Goal: Task Accomplishment & Management: Complete application form

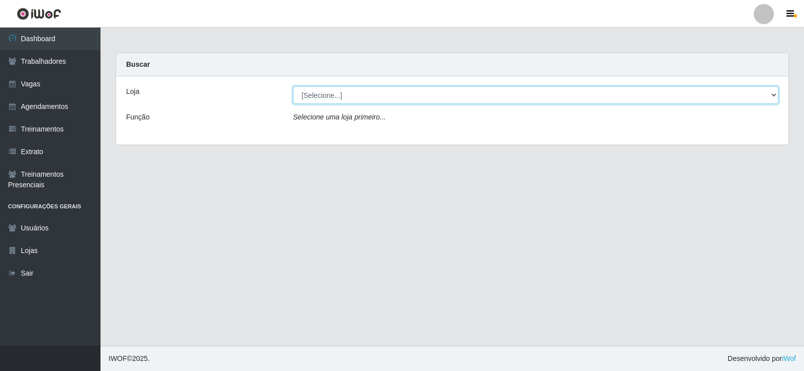
click at [758, 97] on select "[Selecione...] Necão Restaurante" at bounding box center [535, 95] width 485 height 18
select select "334"
click at [293, 86] on select "[Selecione...] Necão Restaurante" at bounding box center [535, 95] width 485 height 18
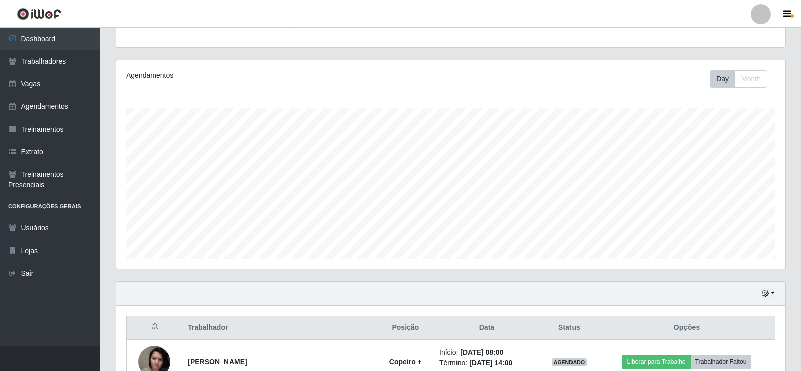
scroll to position [201, 0]
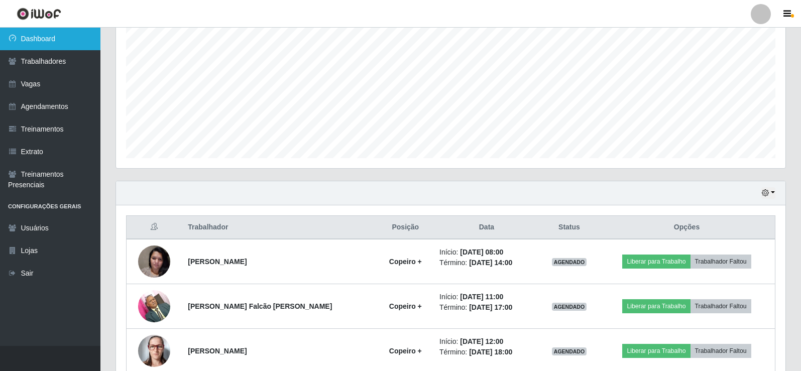
click at [62, 40] on link "Dashboard" at bounding box center [50, 39] width 100 height 23
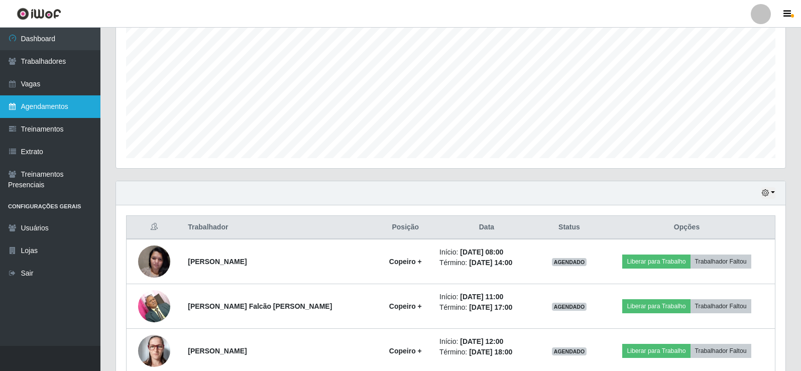
click at [60, 105] on link "Agendamentos" at bounding box center [50, 106] width 100 height 23
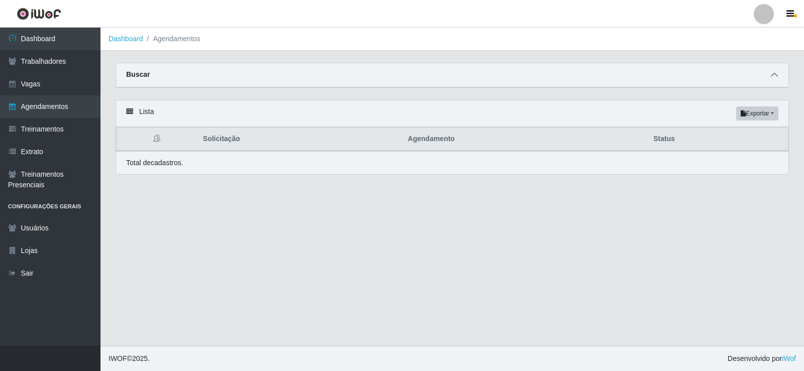
click at [777, 76] on icon at bounding box center [774, 74] width 7 height 7
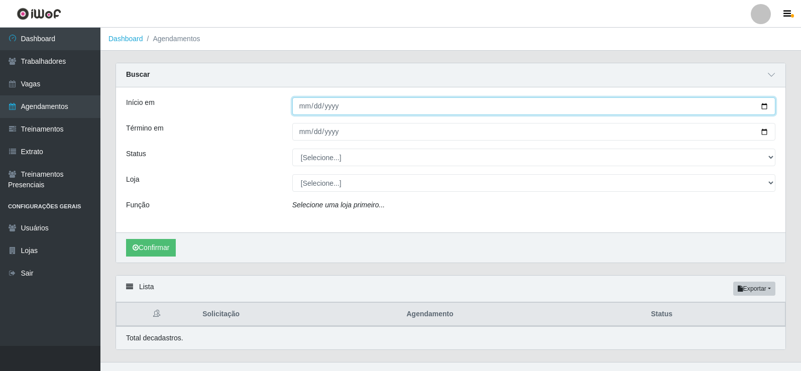
click at [767, 108] on input "Início em" at bounding box center [533, 106] width 483 height 18
type input "[DATE]"
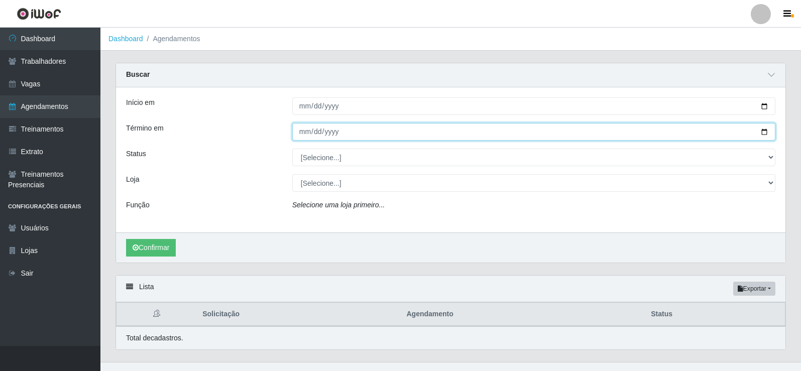
click at [765, 133] on input "Término em" at bounding box center [533, 132] width 483 height 18
type input "[DATE]"
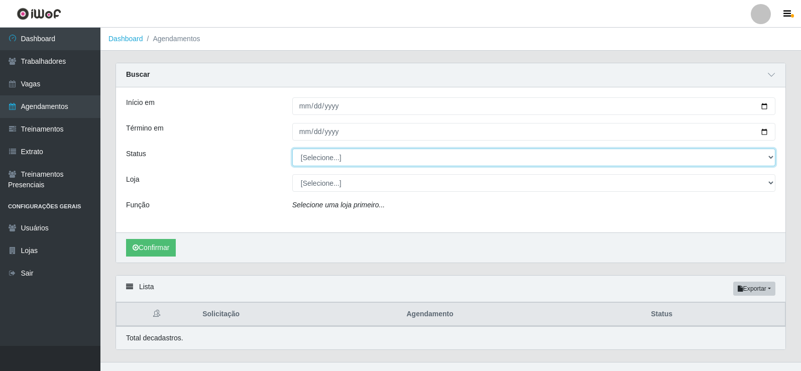
click at [361, 161] on select "[Selecione...] AGENDADO AGUARDANDO LIBERAR EM ANDAMENTO EM REVISÃO FINALIZADO C…" at bounding box center [533, 158] width 483 height 18
select select "AGENDADO"
click at [292, 149] on select "[Selecione...] AGENDADO AGUARDANDO LIBERAR EM ANDAMENTO EM REVISÃO FINALIZADO C…" at bounding box center [533, 158] width 483 height 18
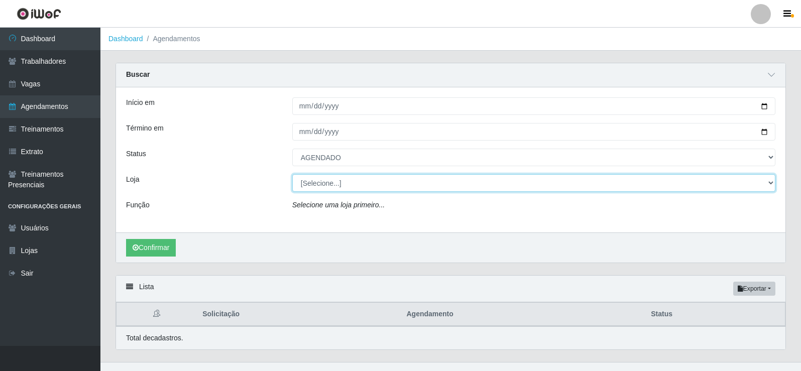
click at [346, 189] on select "[Selecione...] Necão Restaurante" at bounding box center [533, 183] width 483 height 18
select select "334"
click at [292, 175] on select "[Selecione...] Necão Restaurante" at bounding box center [533, 183] width 483 height 18
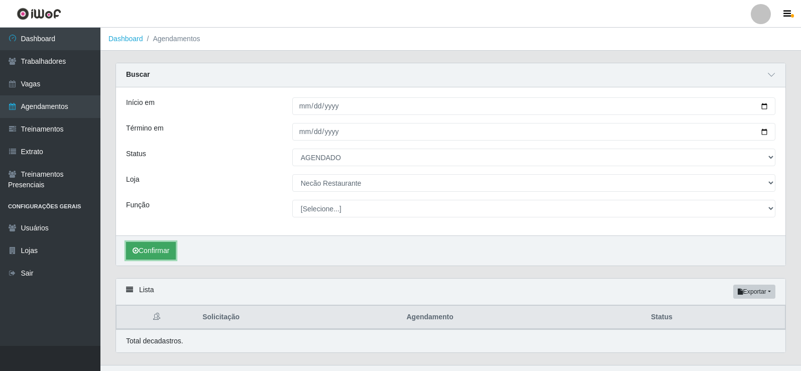
click at [161, 247] on button "Confirmar" at bounding box center [151, 251] width 50 height 18
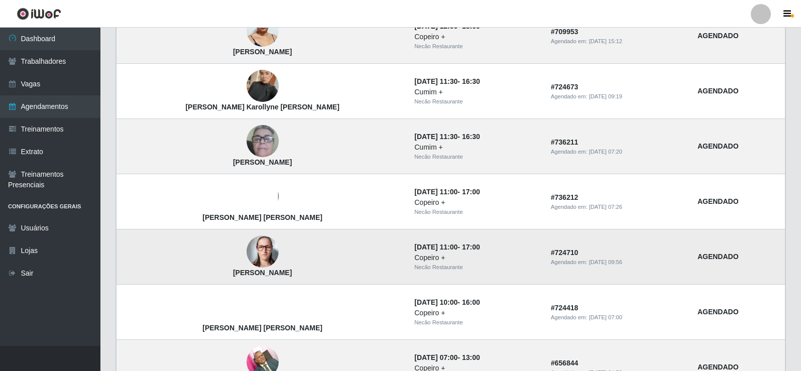
scroll to position [271, 0]
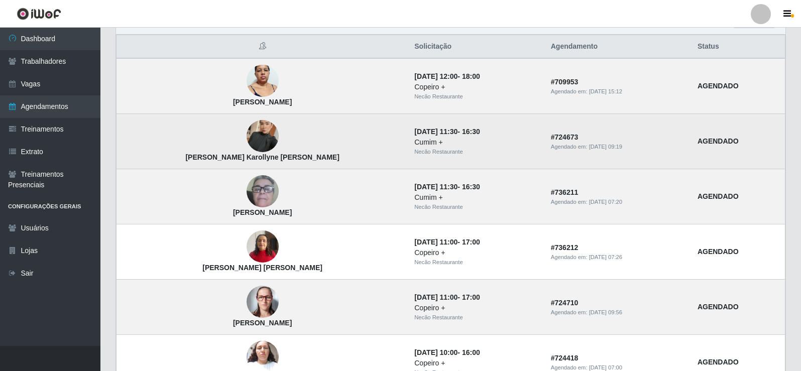
click at [247, 139] on img at bounding box center [263, 136] width 32 height 57
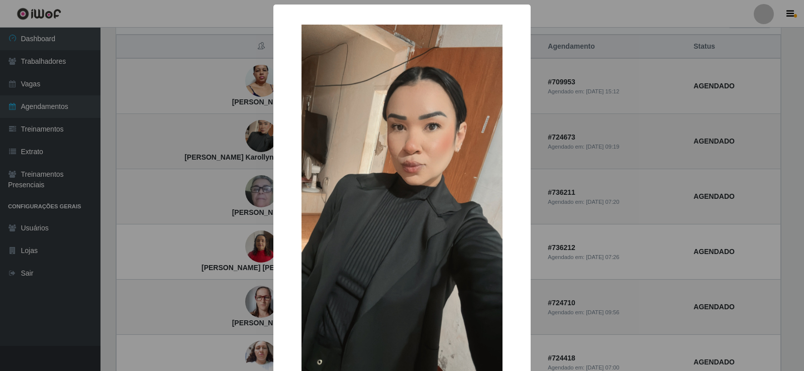
click at [225, 139] on div "× [PERSON_NAME] Karollyne [PERSON_NAME] OK Cancel" at bounding box center [402, 185] width 804 height 371
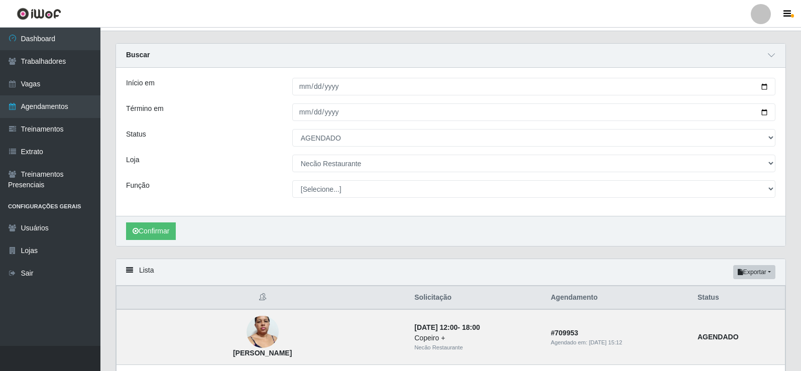
scroll to position [0, 0]
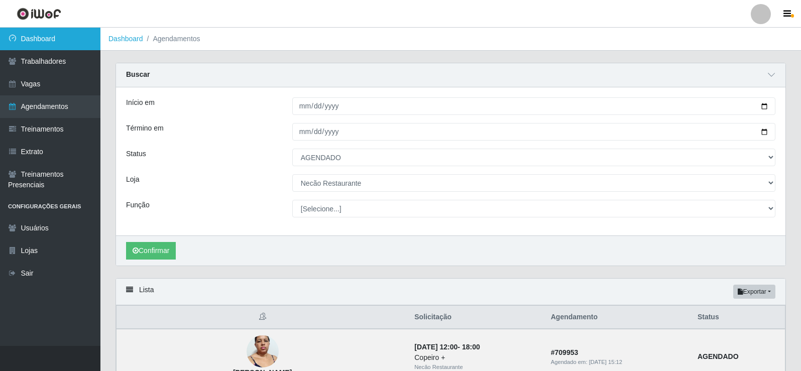
click at [42, 39] on link "Dashboard" at bounding box center [50, 39] width 100 height 23
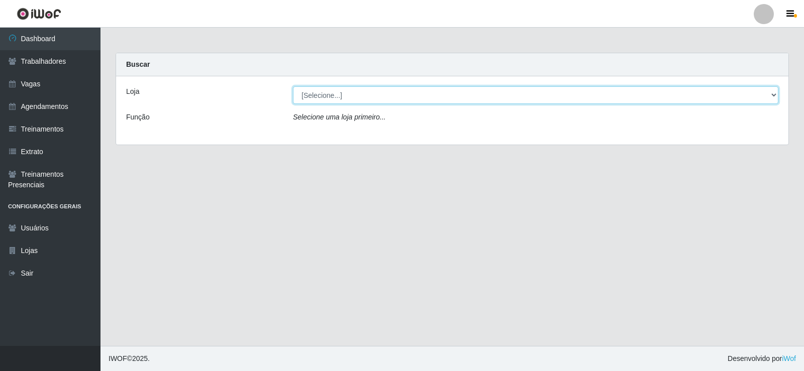
click at [761, 95] on select "[Selecione...] Necão Restaurante" at bounding box center [535, 95] width 485 height 18
select select "334"
click at [293, 86] on select "[Selecione...] Necão Restaurante" at bounding box center [535, 95] width 485 height 18
